Goal: Navigation & Orientation: Find specific page/section

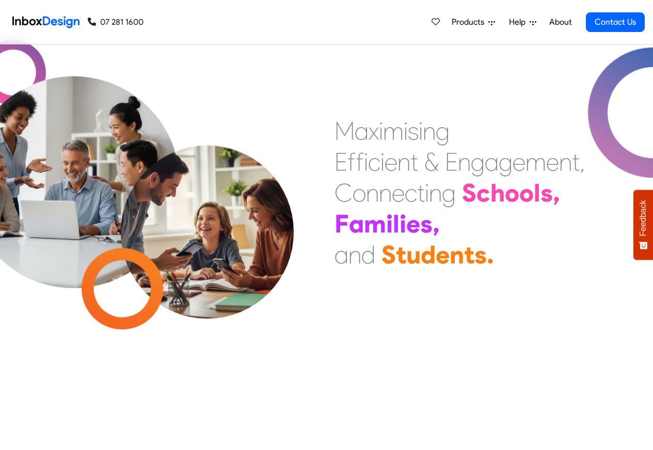
scroll to position [371, 0]
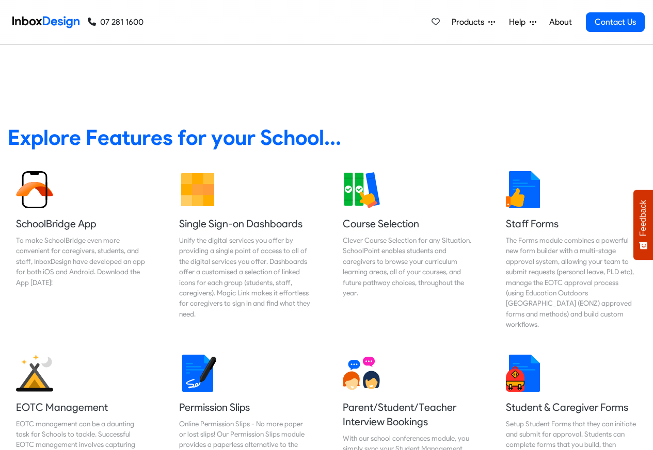
click at [559, 21] on link "About" at bounding box center [560, 22] width 28 height 21
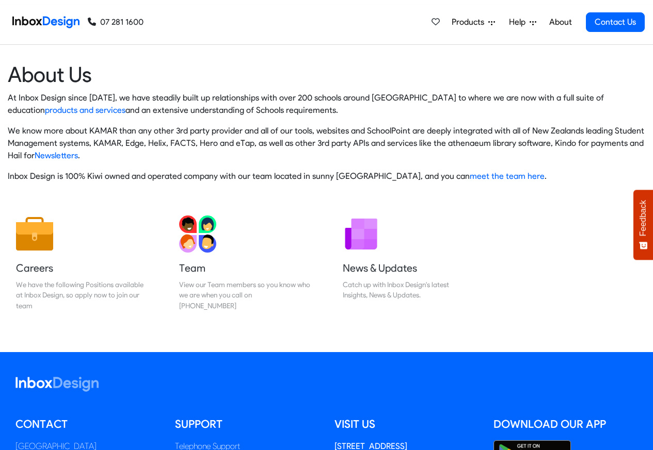
click at [50, 21] on img at bounding box center [45, 22] width 67 height 21
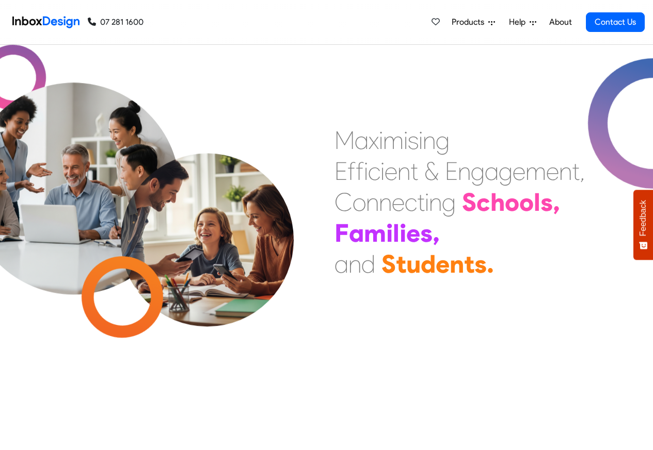
scroll to position [310, 0]
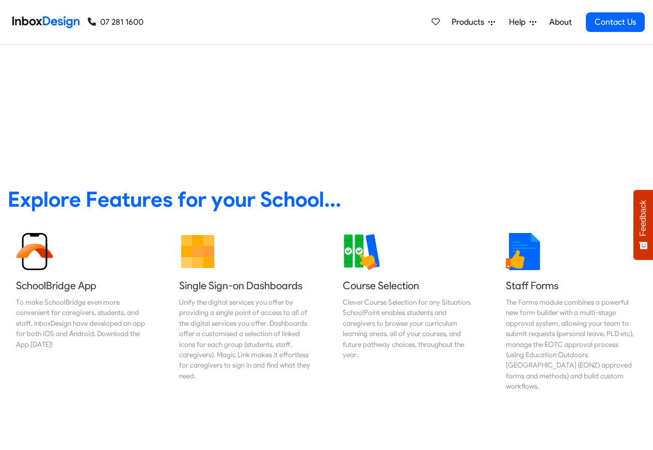
click at [561, 22] on link "About" at bounding box center [560, 22] width 28 height 21
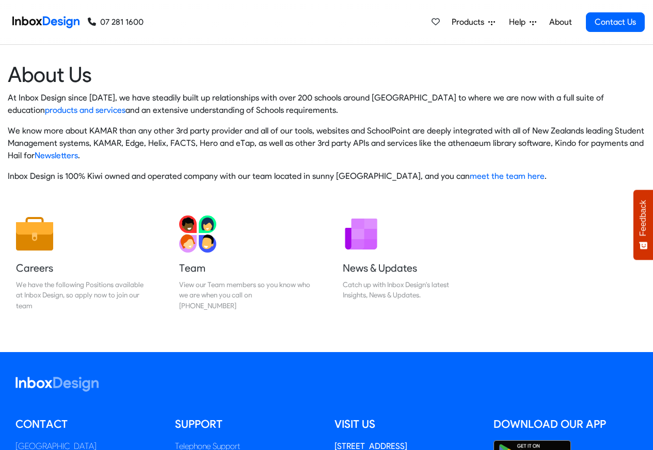
click at [47, 21] on img at bounding box center [45, 22] width 67 height 21
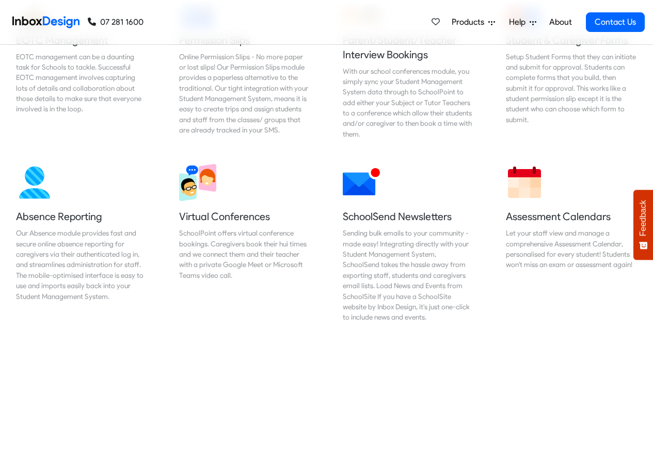
scroll to position [743, 0]
